Goal: Task Accomplishment & Management: Manage account settings

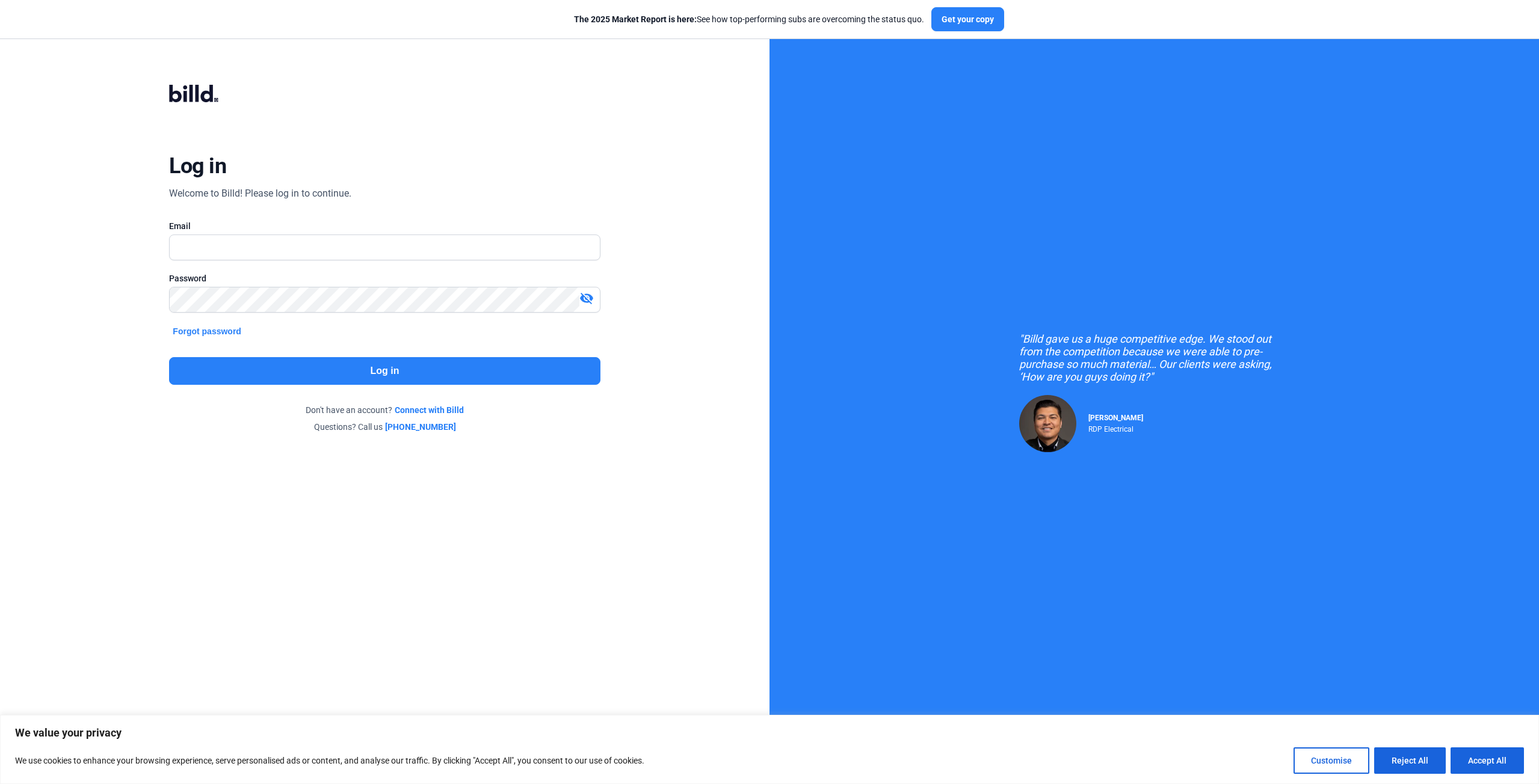
click at [246, 251] on input "text" at bounding box center [384, 247] width 430 height 24
click at [326, 241] on input "text" at bounding box center [384, 247] width 430 height 24
type input "[EMAIL_ADDRESS][DOMAIN_NAME]"
click at [215, 328] on button "Forgot password" at bounding box center [207, 332] width 76 height 13
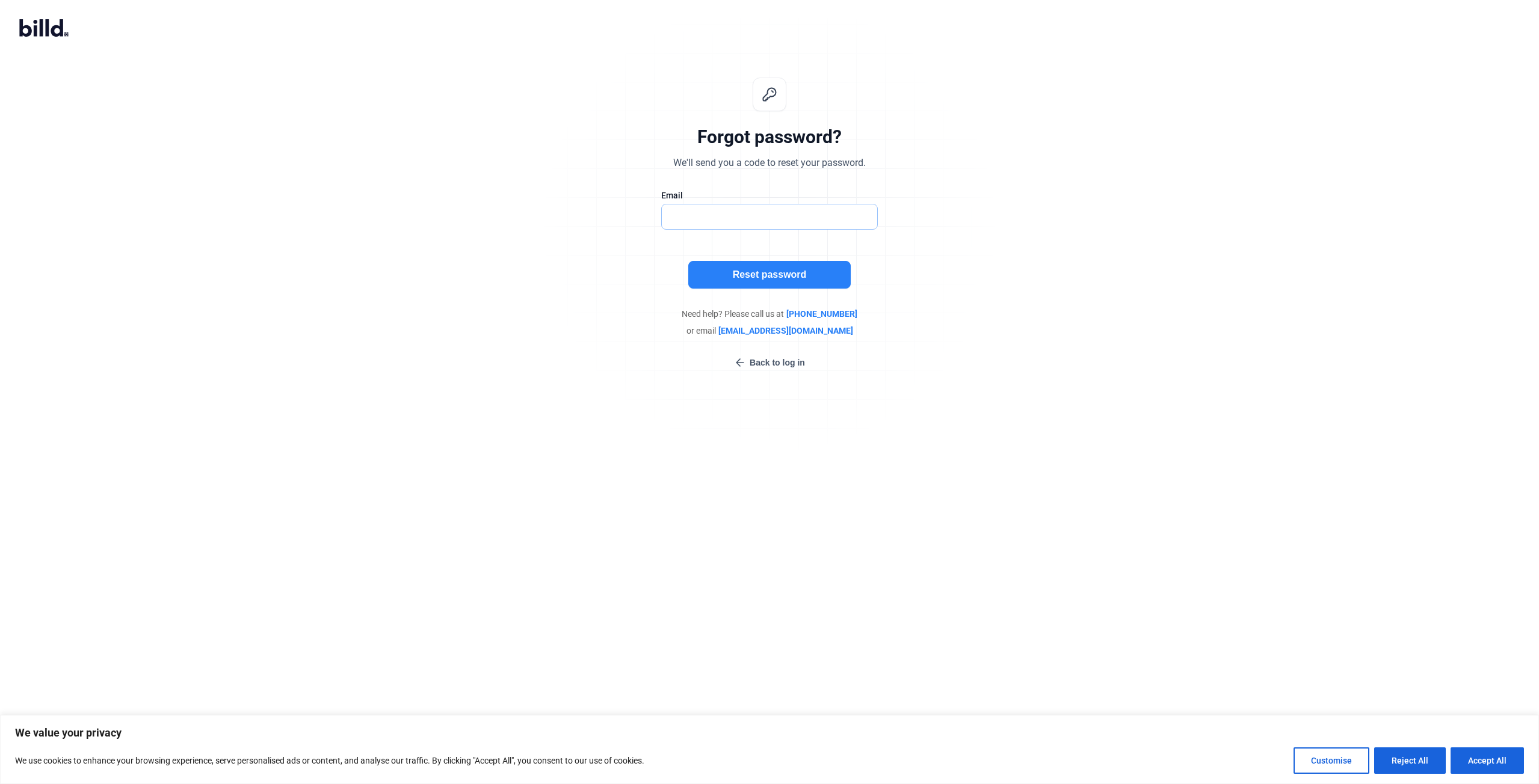
click at [679, 216] on input "text" at bounding box center [763, 217] width 203 height 24
type input "[EMAIL_ADDRESS][DOMAIN_NAME]"
click at [768, 270] on button "Reset password" at bounding box center [769, 274] width 163 height 27
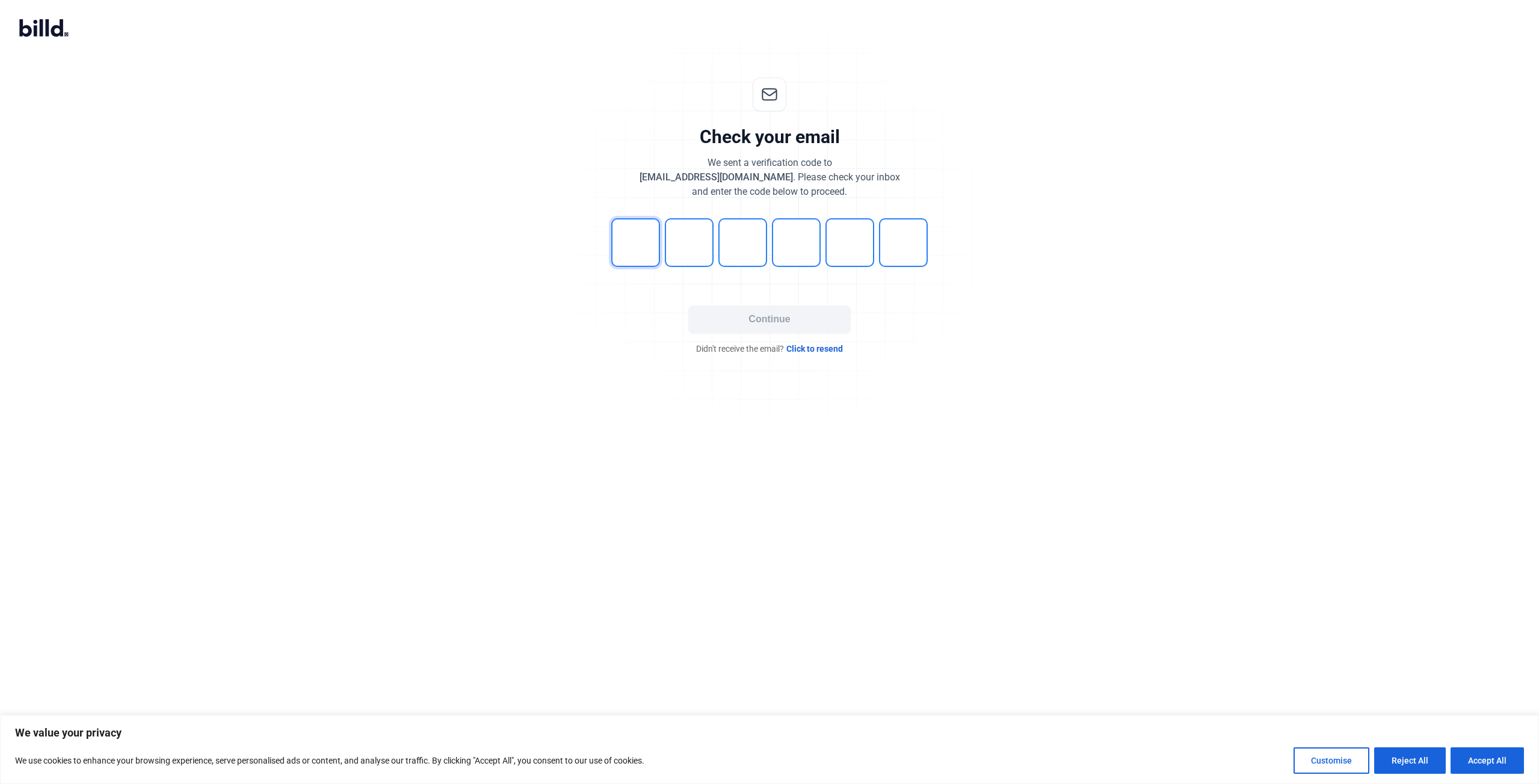
click at [622, 247] on input "tel" at bounding box center [635, 242] width 49 height 49
type input "9"
type input "4"
type input "1"
type input "0"
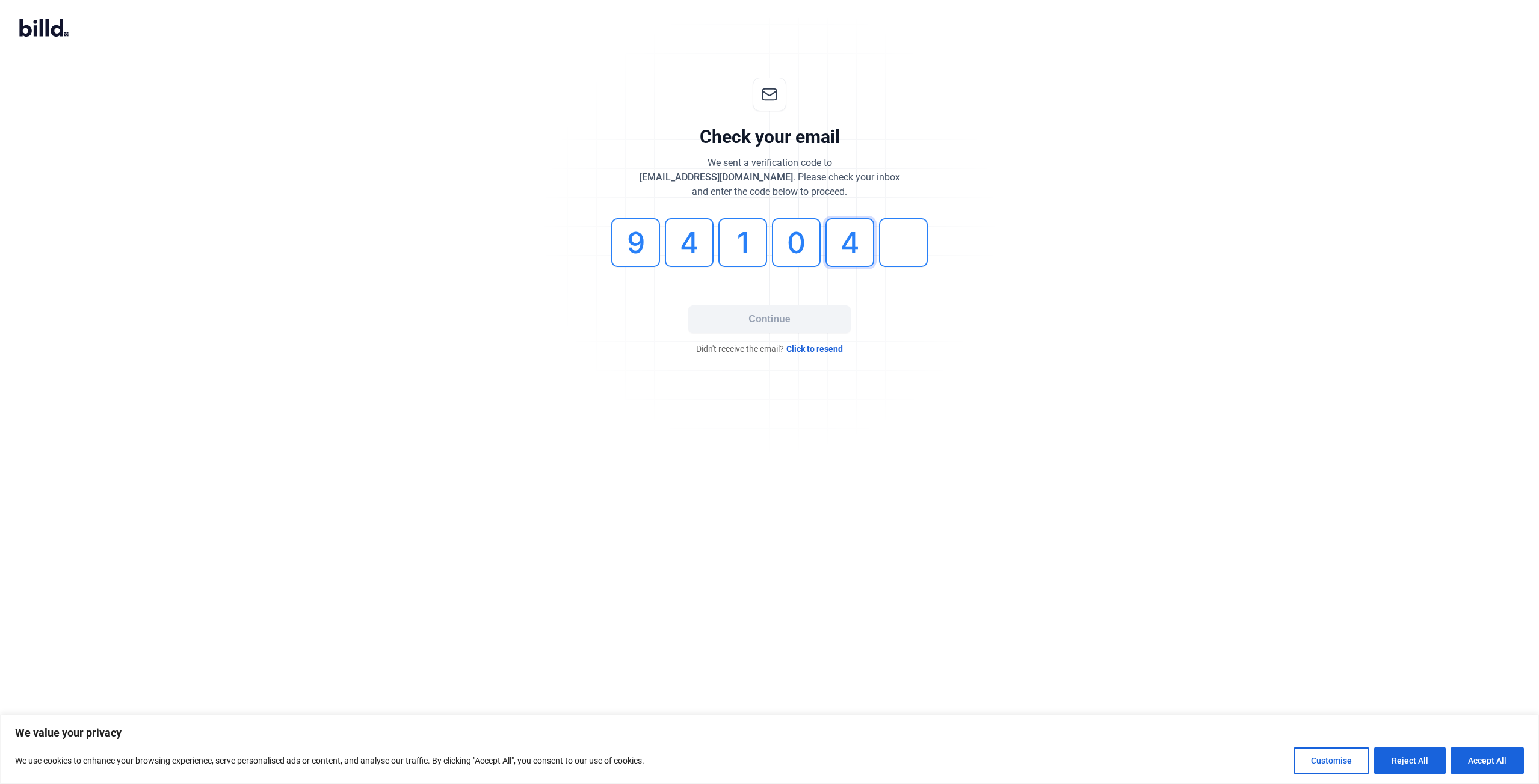
type input "4"
type input "7"
click at [816, 314] on button "Continue" at bounding box center [769, 319] width 163 height 27
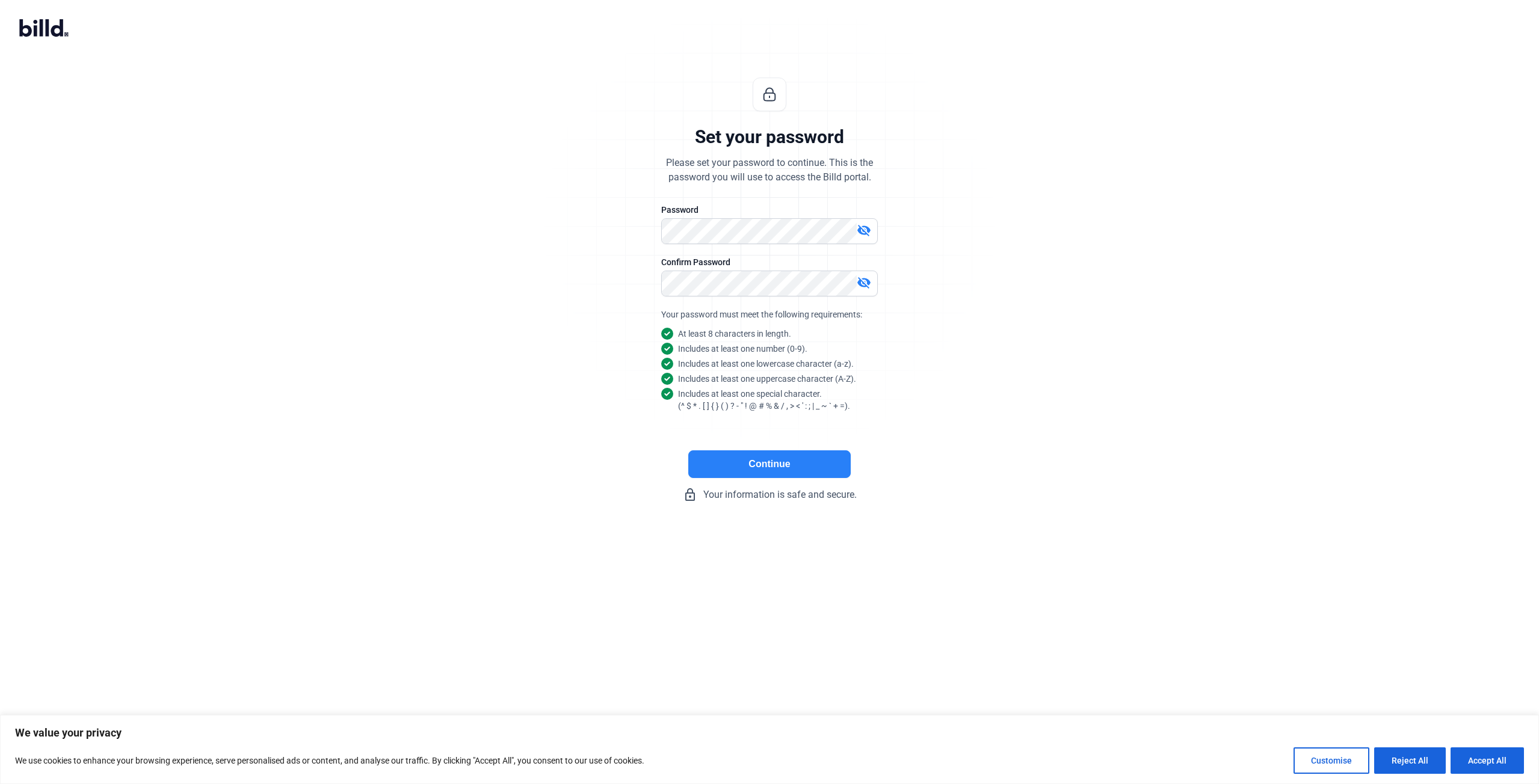
click at [776, 466] on button "Continue" at bounding box center [769, 464] width 163 height 27
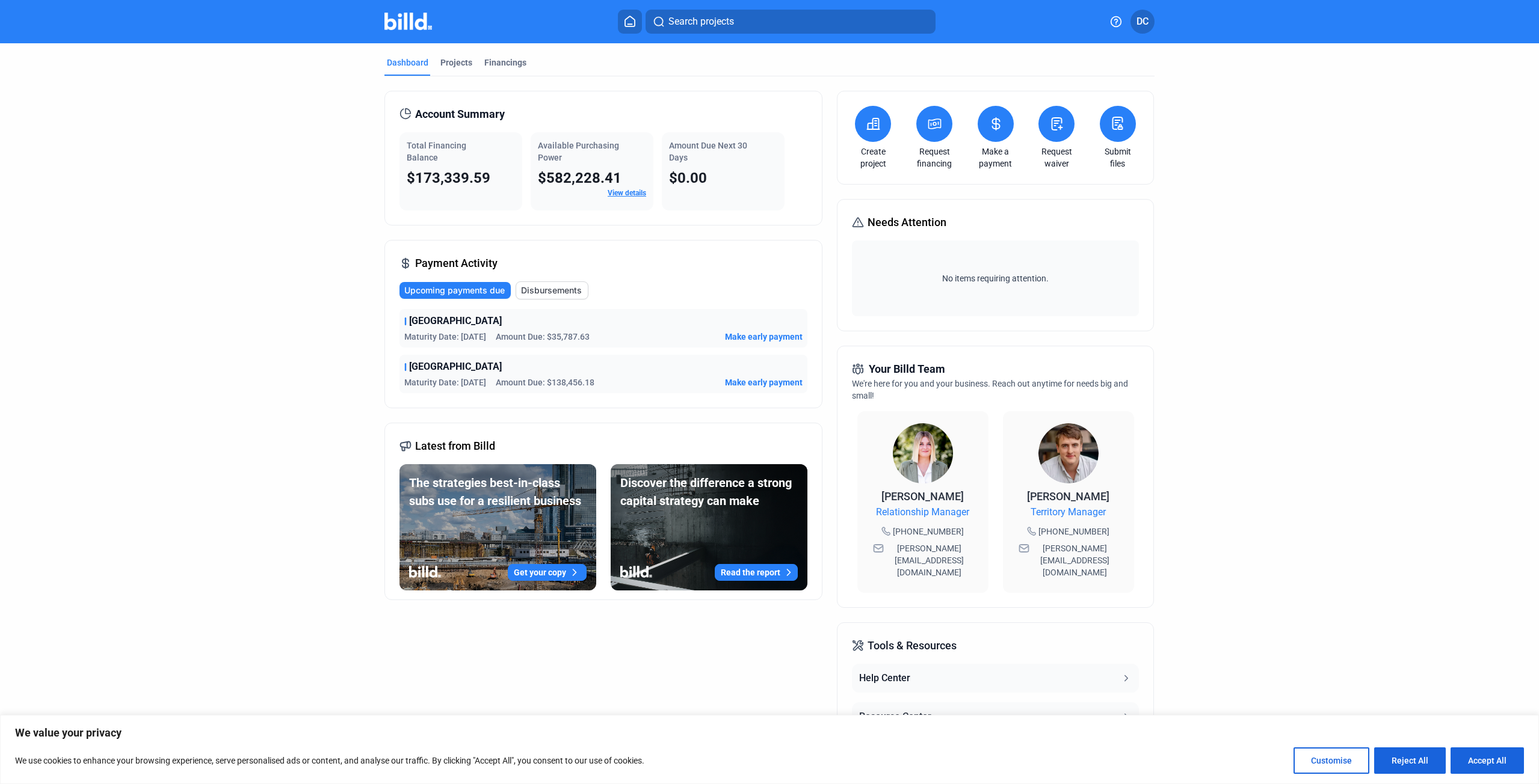
click at [1245, 263] on dashboard "Dashboard Projects Financings Account Summary Total Financing Balance $173,339.…" at bounding box center [769, 453] width 1385 height 819
click at [490, 68] on div "Financings" at bounding box center [505, 63] width 42 height 12
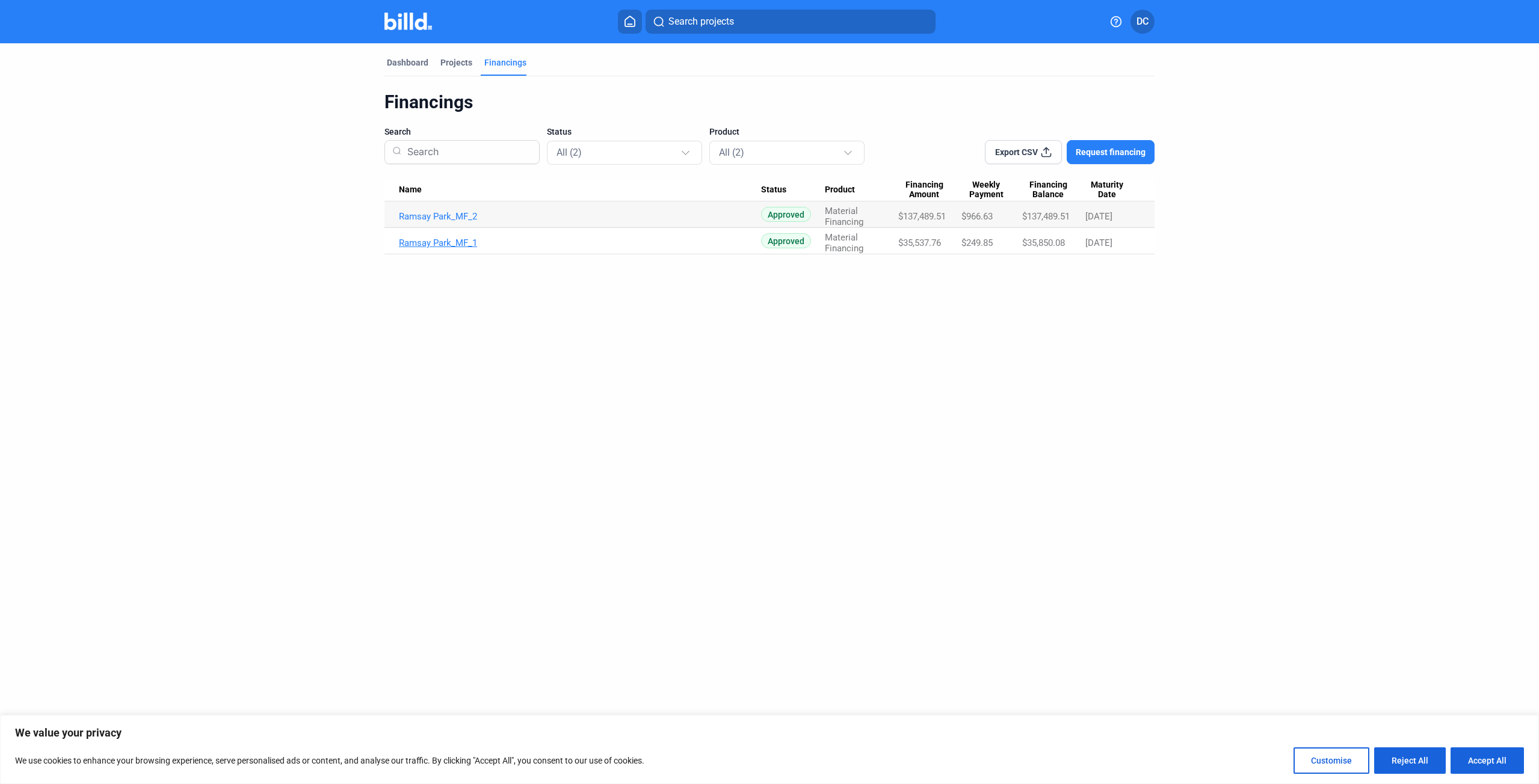
click at [440, 241] on link "Ramsay Park_MF_1" at bounding box center [580, 243] width 362 height 11
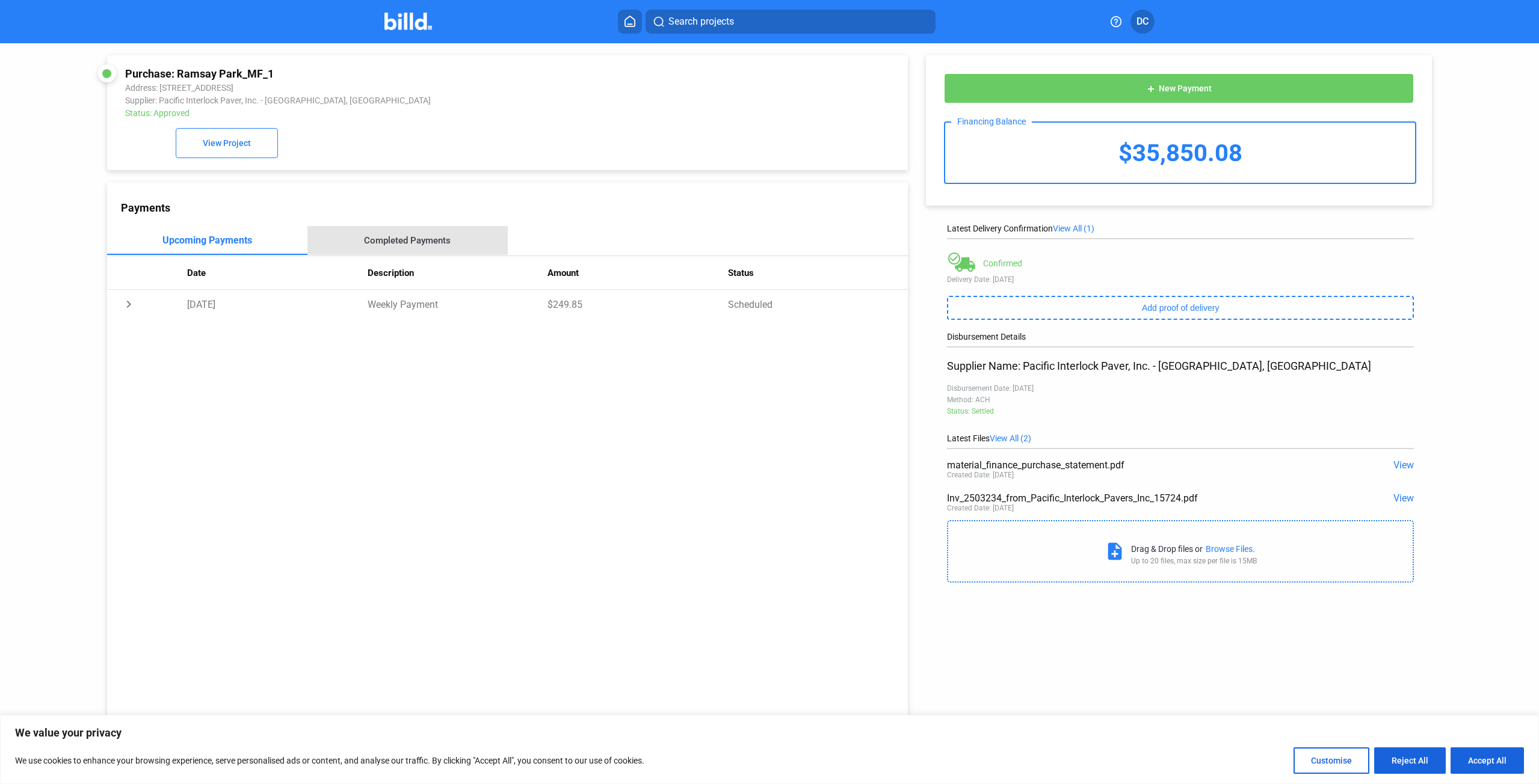
click at [425, 246] on div "Completed Payments" at bounding box center [408, 241] width 87 height 11
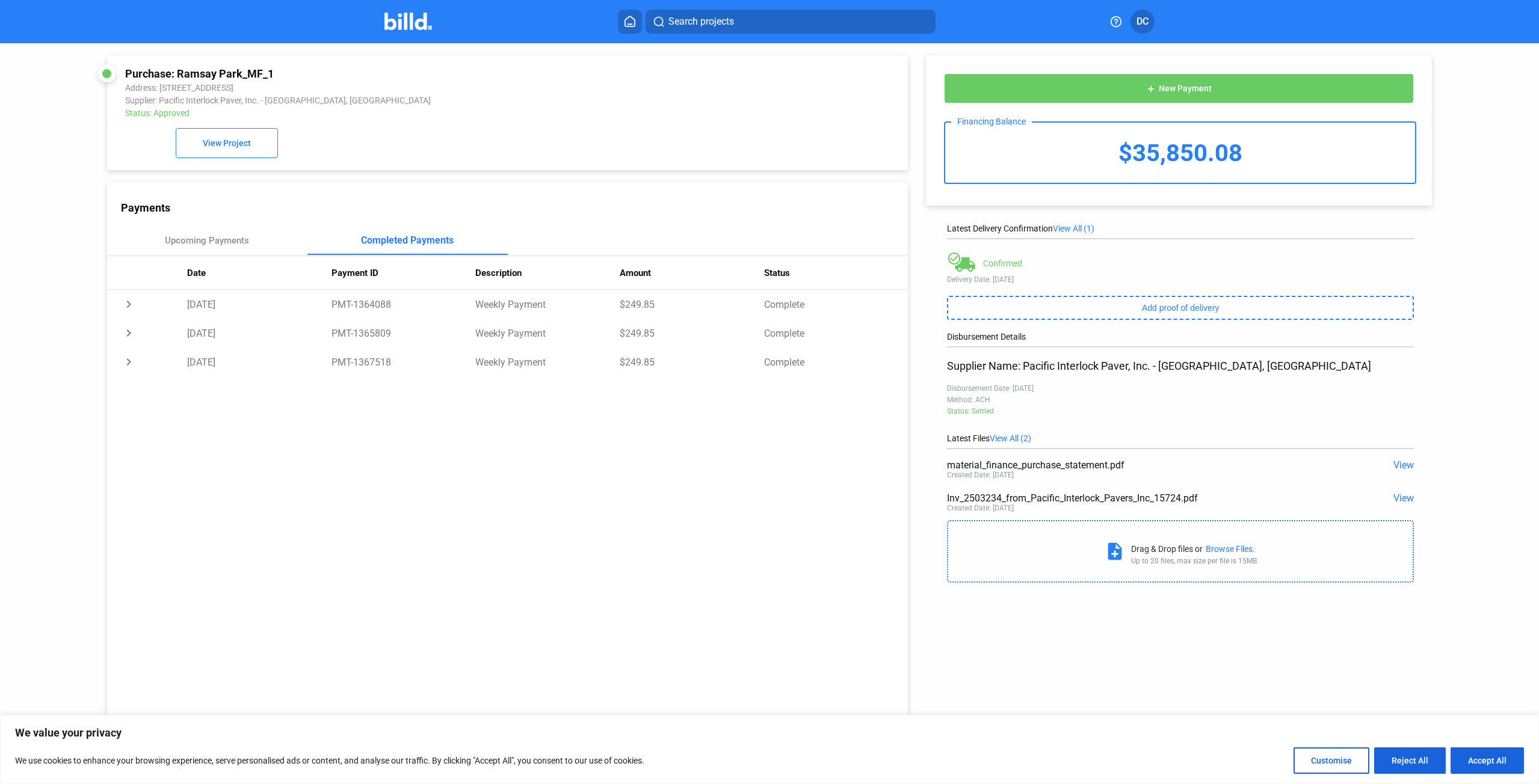
click at [1014, 440] on span "View All (2)" at bounding box center [1011, 438] width 42 height 10
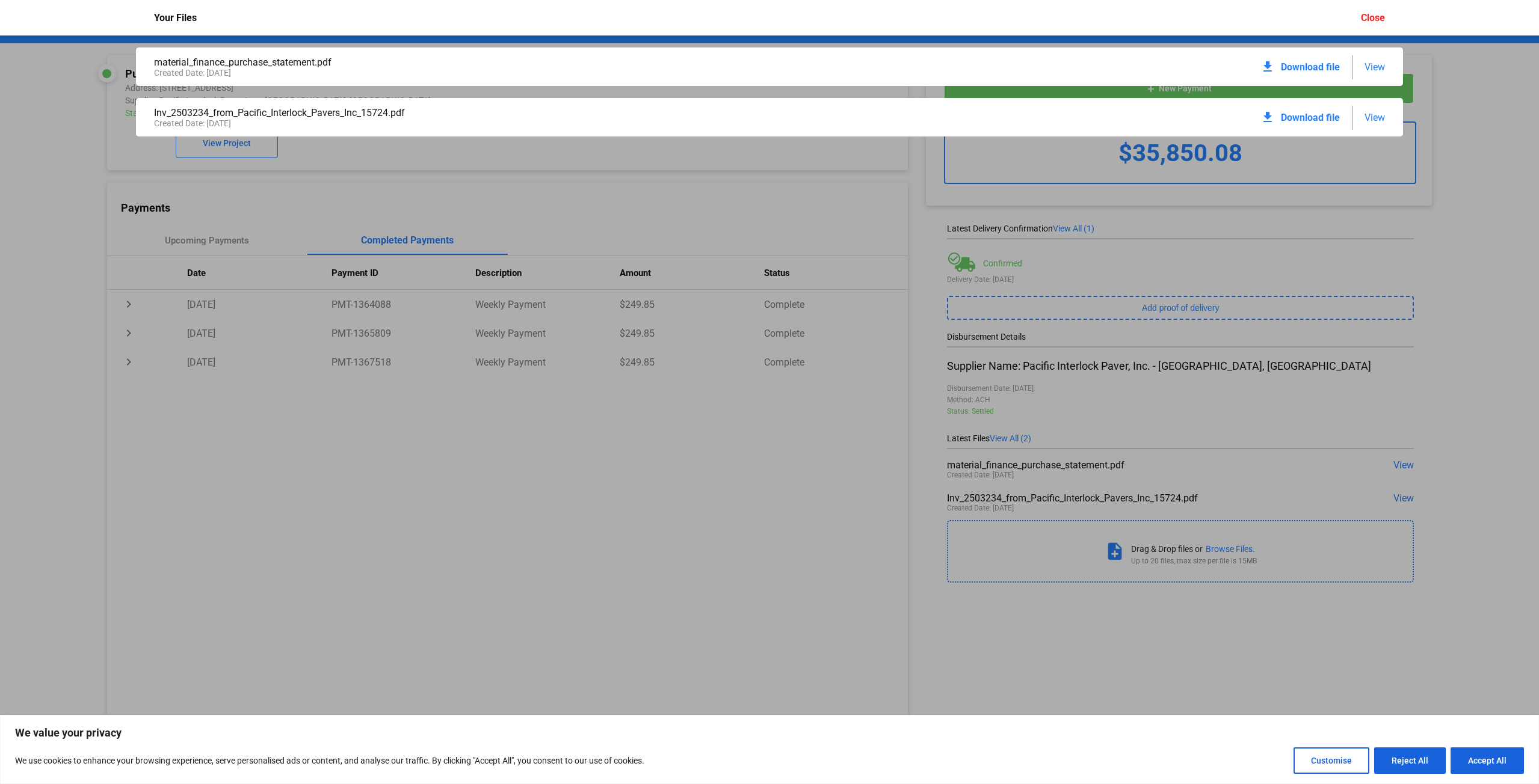
click at [1377, 67] on span "View" at bounding box center [1374, 67] width 20 height 12
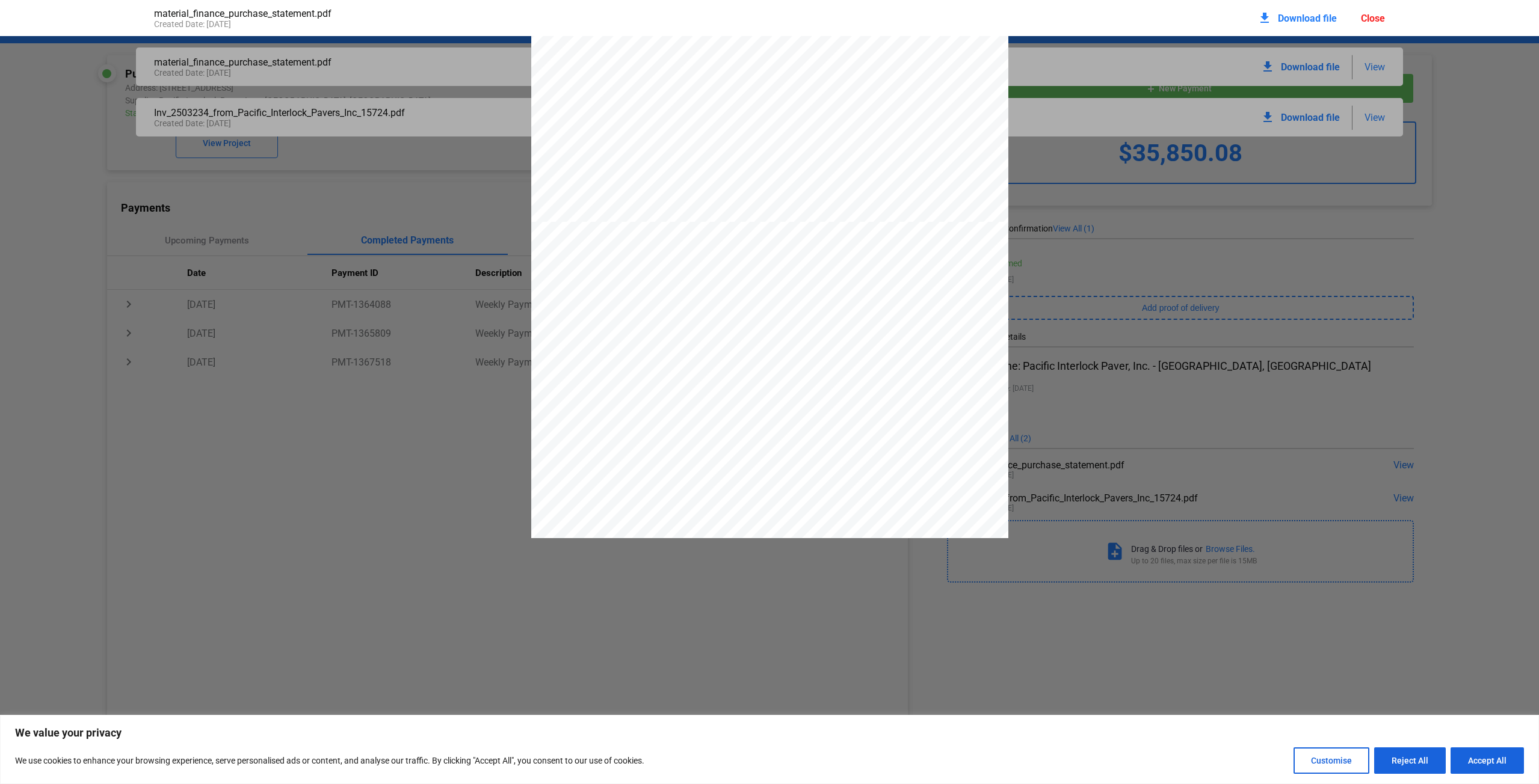
scroll to position [487, 0]
click at [473, 579] on pdf-viewer "PURCHASE STATEMENT This PURCHASE STATEMENT is being executed and delivered purs…" at bounding box center [769, 349] width 1539 height 627
click at [1380, 19] on div "Close" at bounding box center [1372, 18] width 24 height 12
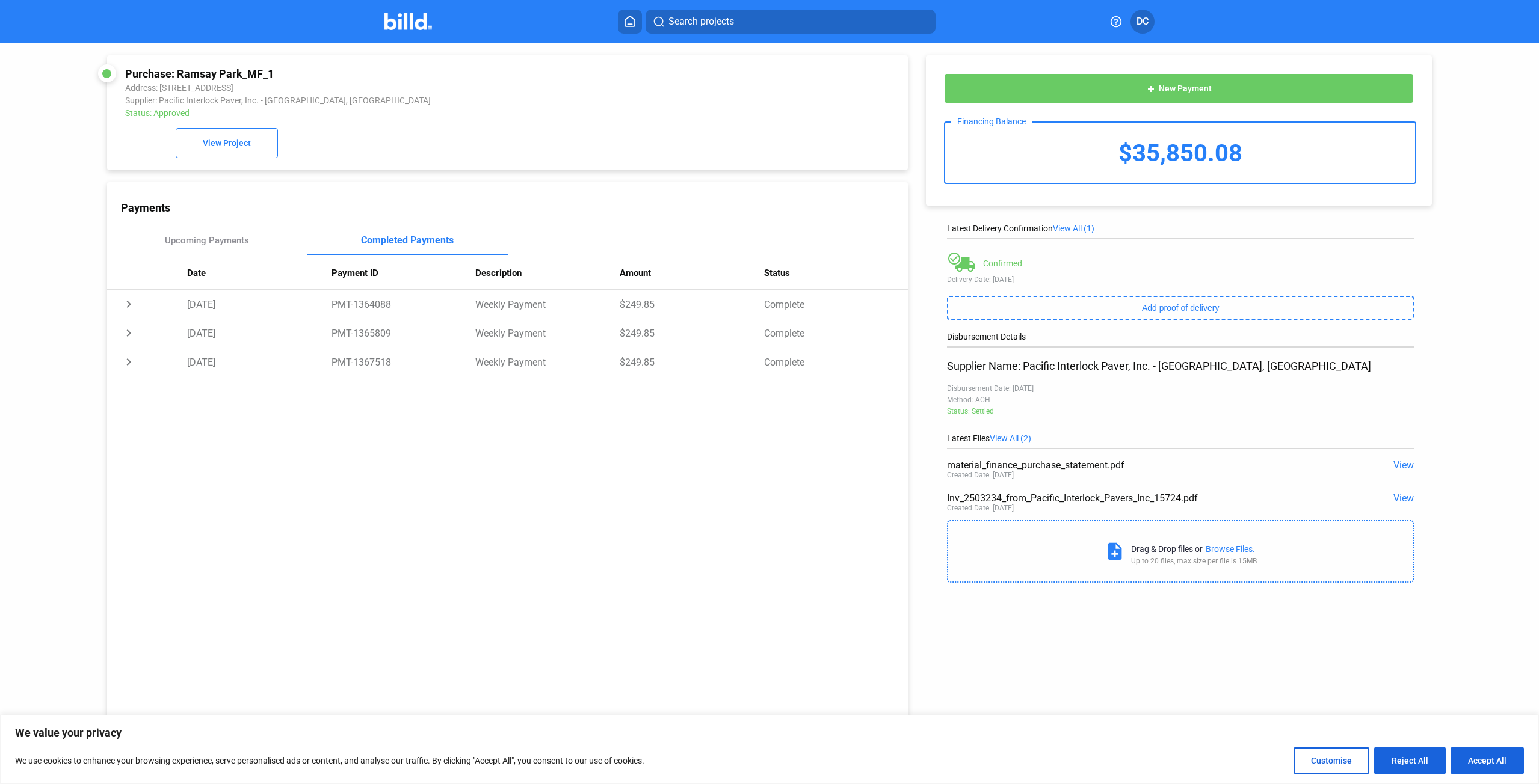
click at [1404, 468] on span "View" at bounding box center [1403, 465] width 20 height 12
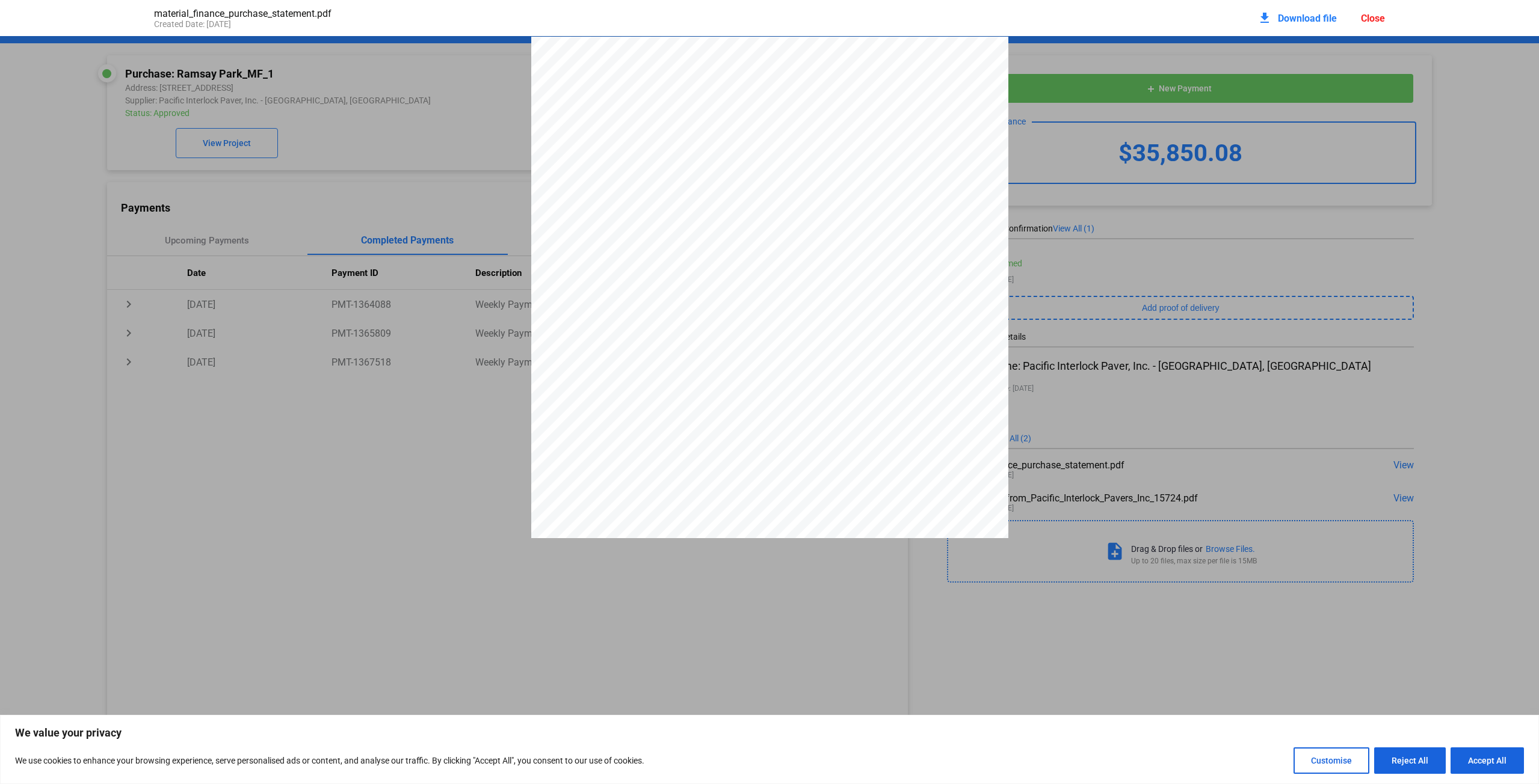
click at [778, 345] on div "PURCHASE STATEMENT This PURCHASE STATEMENT is being executed and delivered purs…" at bounding box center [769, 374] width 477 height 675
